Goal: Transaction & Acquisition: Obtain resource

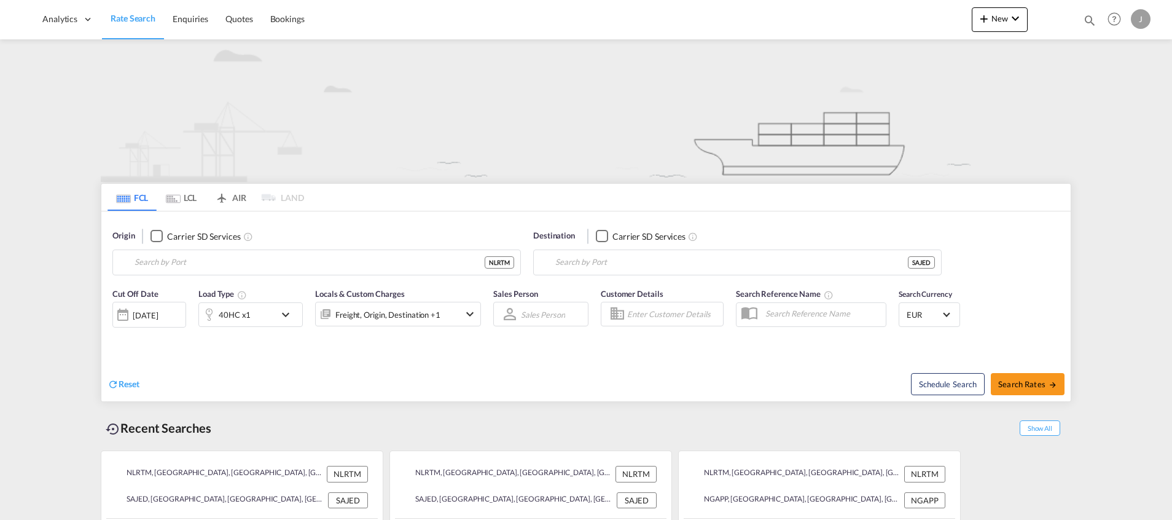
type input "[GEOGRAPHIC_DATA], NLRTM"
type input "Jeddah, SAJED"
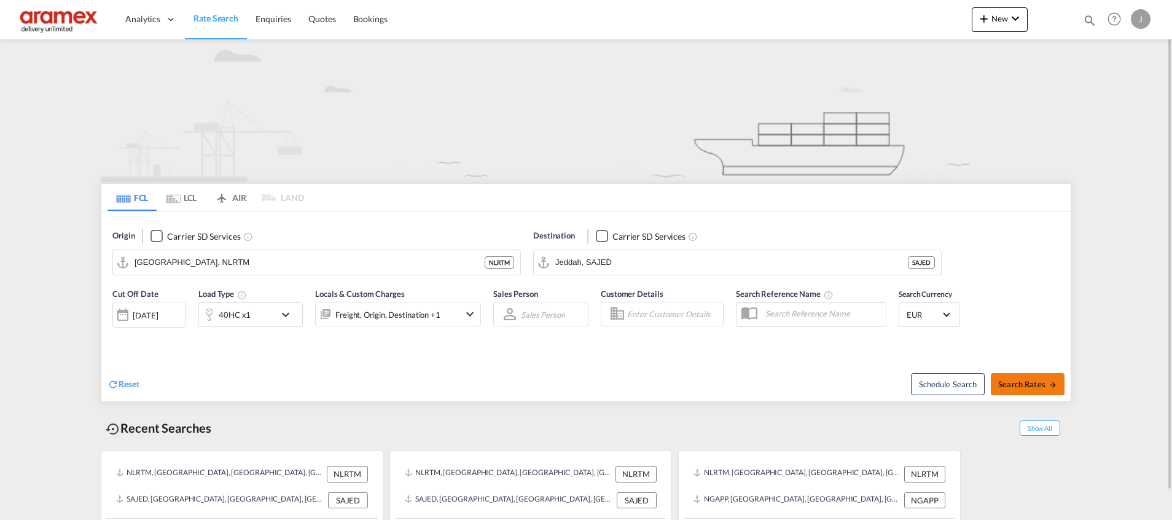
click at [1011, 379] on span "Search Rates" at bounding box center [1027, 384] width 59 height 10
type input "NLRTM to SAJED / [DATE]"
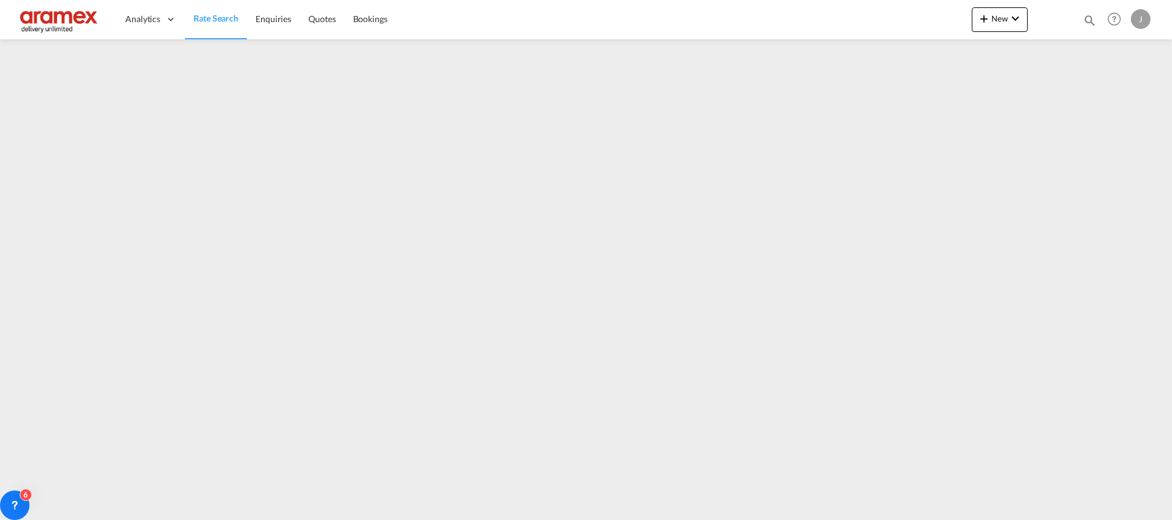
click at [2, 334] on iframe at bounding box center [586, 274] width 1172 height 471
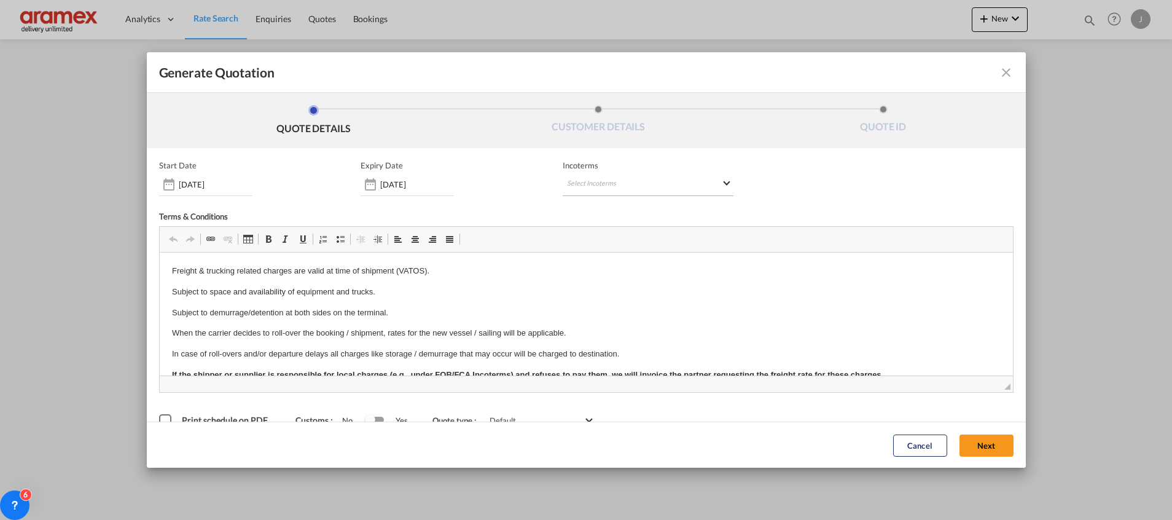
click at [617, 184] on md-select "Select Incoterms FOB - import Free on Board CIP - export Carriage and Insurance…" at bounding box center [648, 185] width 171 height 22
click at [597, 213] on input "search" at bounding box center [621, 210] width 114 height 11
type input "exw"
click at [608, 231] on div "EXW - import" at bounding box center [626, 232] width 117 height 10
click at [968, 446] on button "Next" at bounding box center [987, 445] width 54 height 22
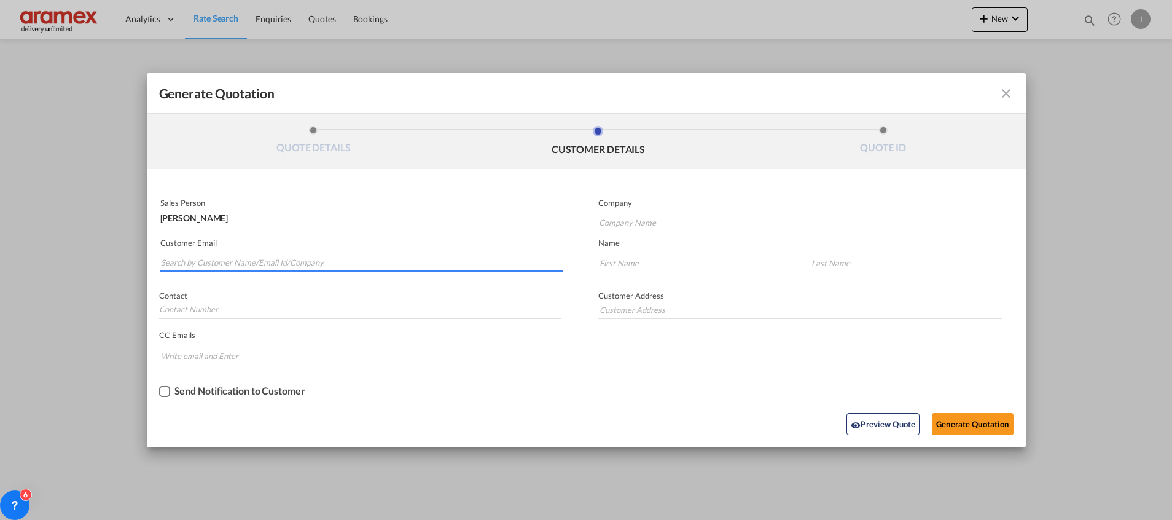
click at [213, 260] on input "Search by Customer Name/Email Id/Company" at bounding box center [362, 263] width 402 height 18
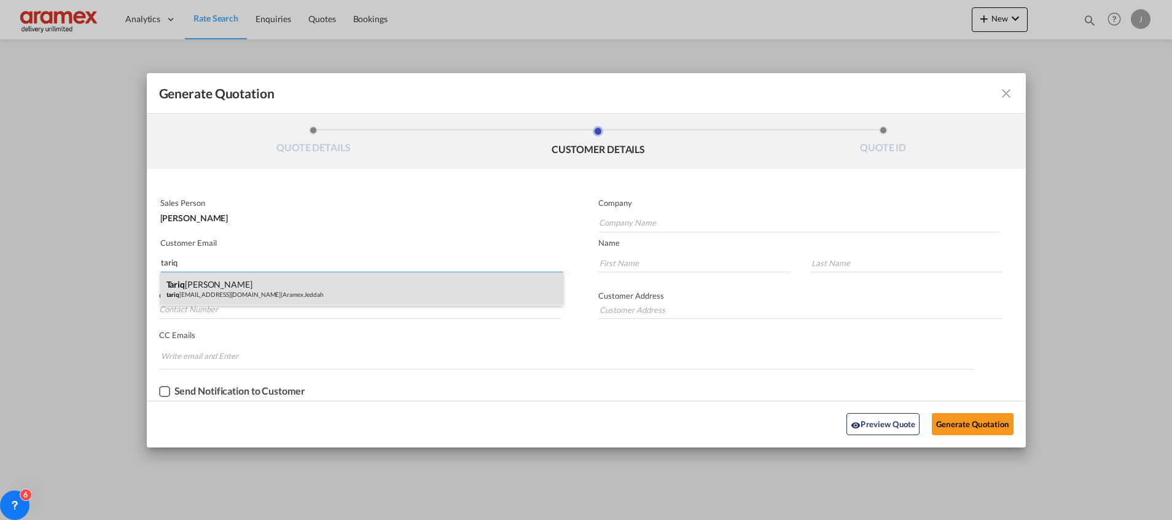
type input "tariq"
click at [219, 292] on div "[PERSON_NAME] tariq [EMAIL_ADDRESS][DOMAIN_NAME] | Aramex Jeddah" at bounding box center [361, 288] width 403 height 33
type input "Aramex Jeddah"
type input "[EMAIL_ADDRESS][DOMAIN_NAME]"
type input "Tariq"
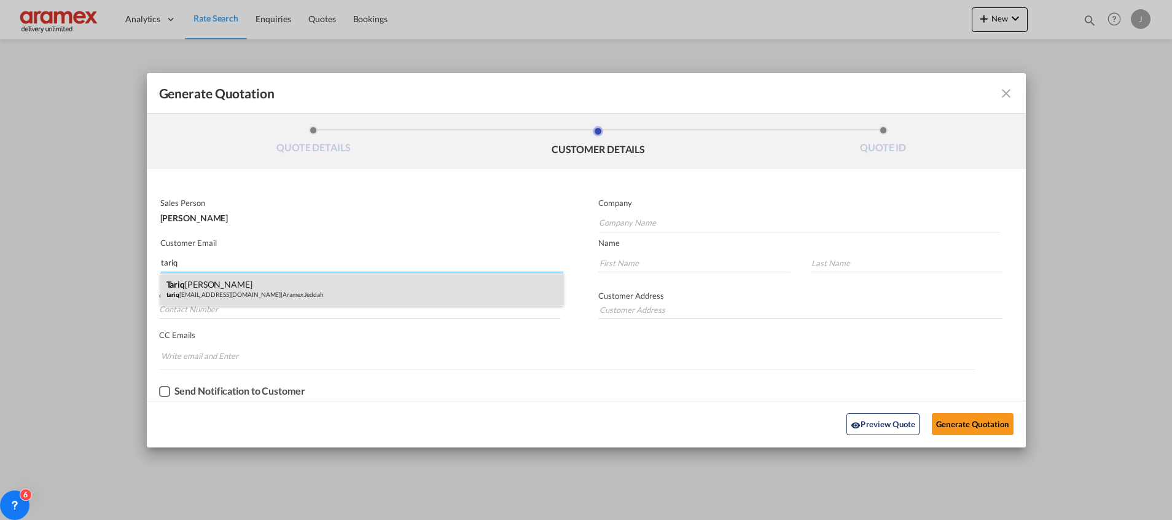
type input "[PERSON_NAME]"
type input "Jeddah"
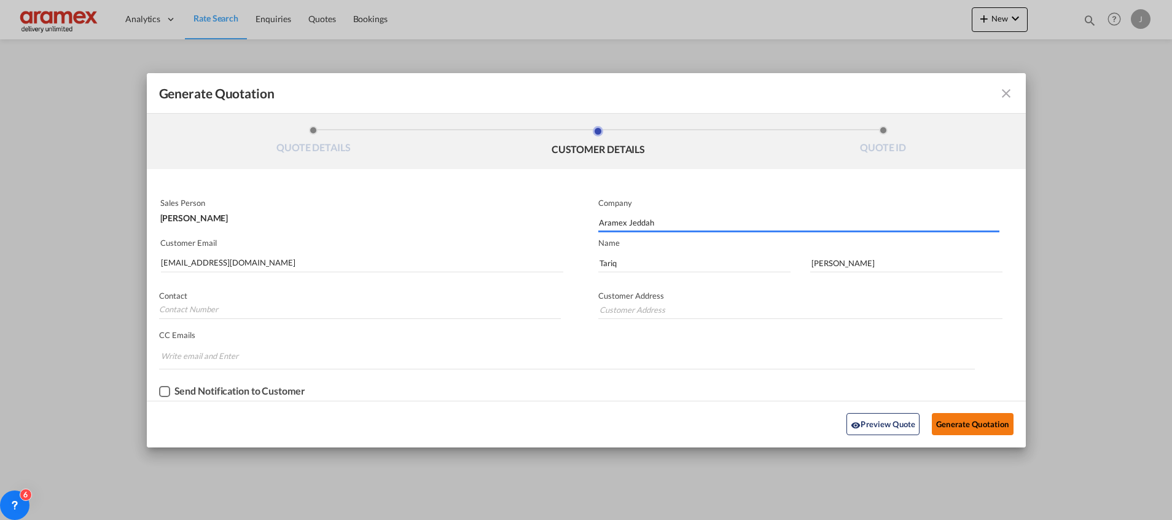
click at [947, 417] on button "Generate Quotation" at bounding box center [972, 424] width 81 height 22
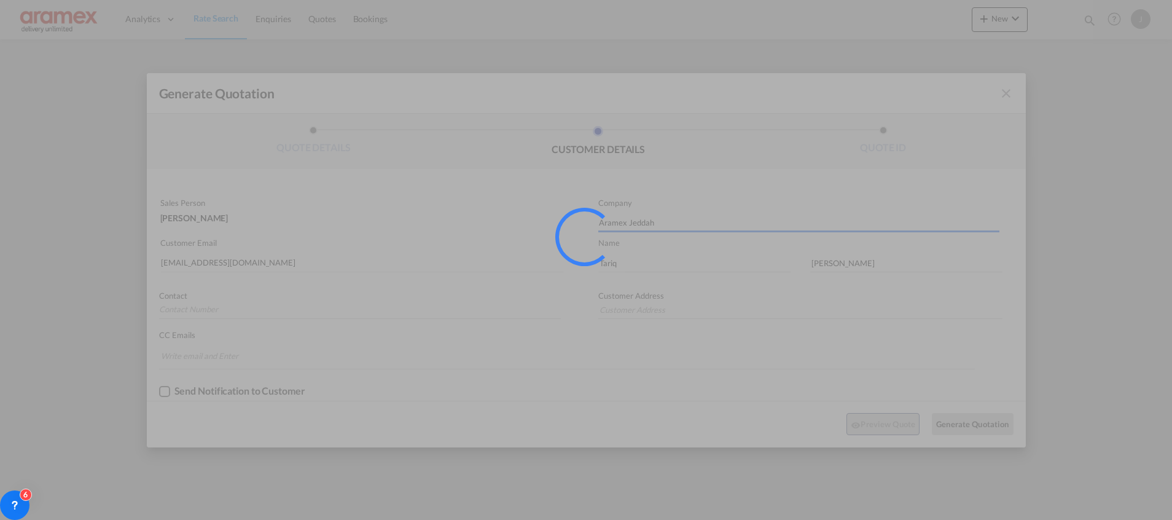
type input "Jeddah"
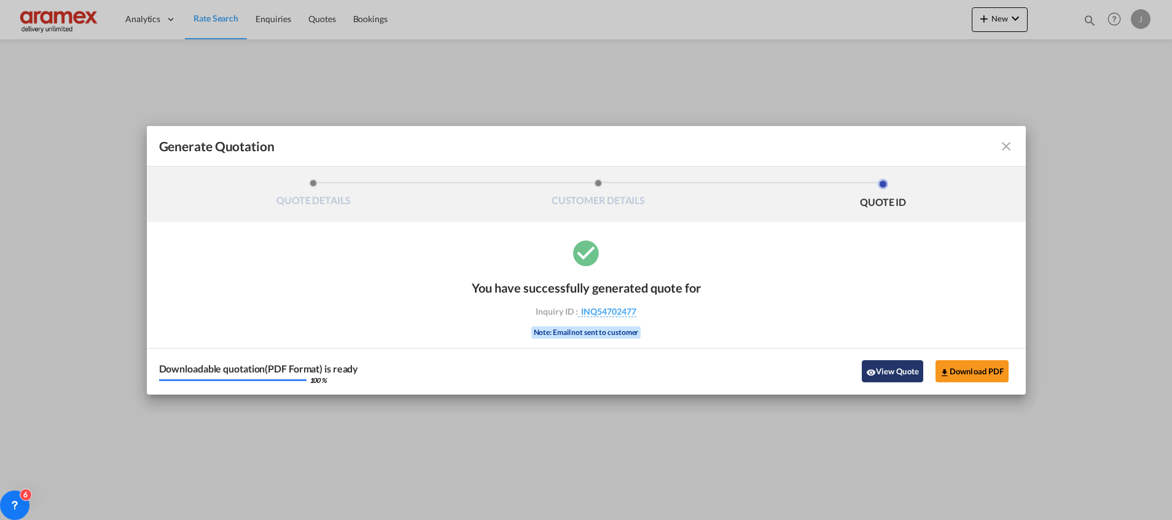
click at [891, 361] on button "View Quote" at bounding box center [892, 371] width 61 height 22
